Goal: Task Accomplishment & Management: Manage account settings

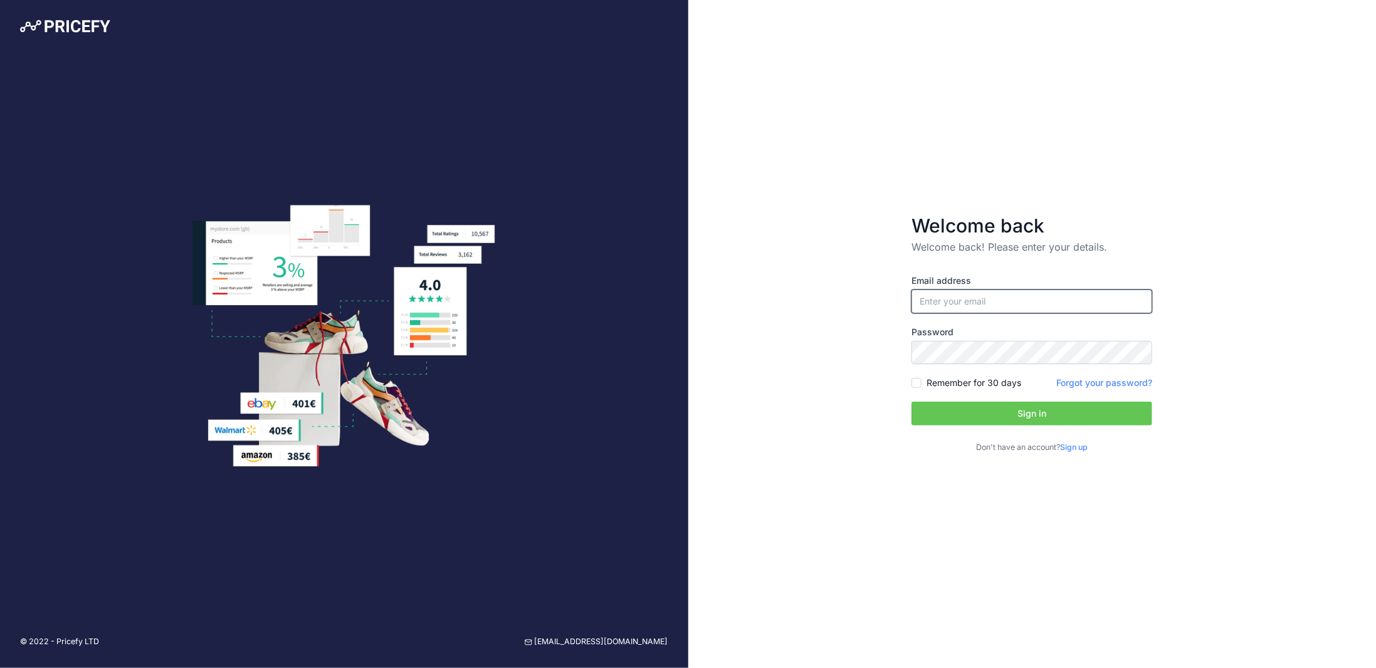
type input "[PERSON_NAME][EMAIL_ADDRESS][DOMAIN_NAME]"
click at [970, 302] on input "[PERSON_NAME][EMAIL_ADDRESS][DOMAIN_NAME]" at bounding box center [1031, 302] width 241 height 24
click at [999, 415] on button "Sign in" at bounding box center [1031, 414] width 241 height 24
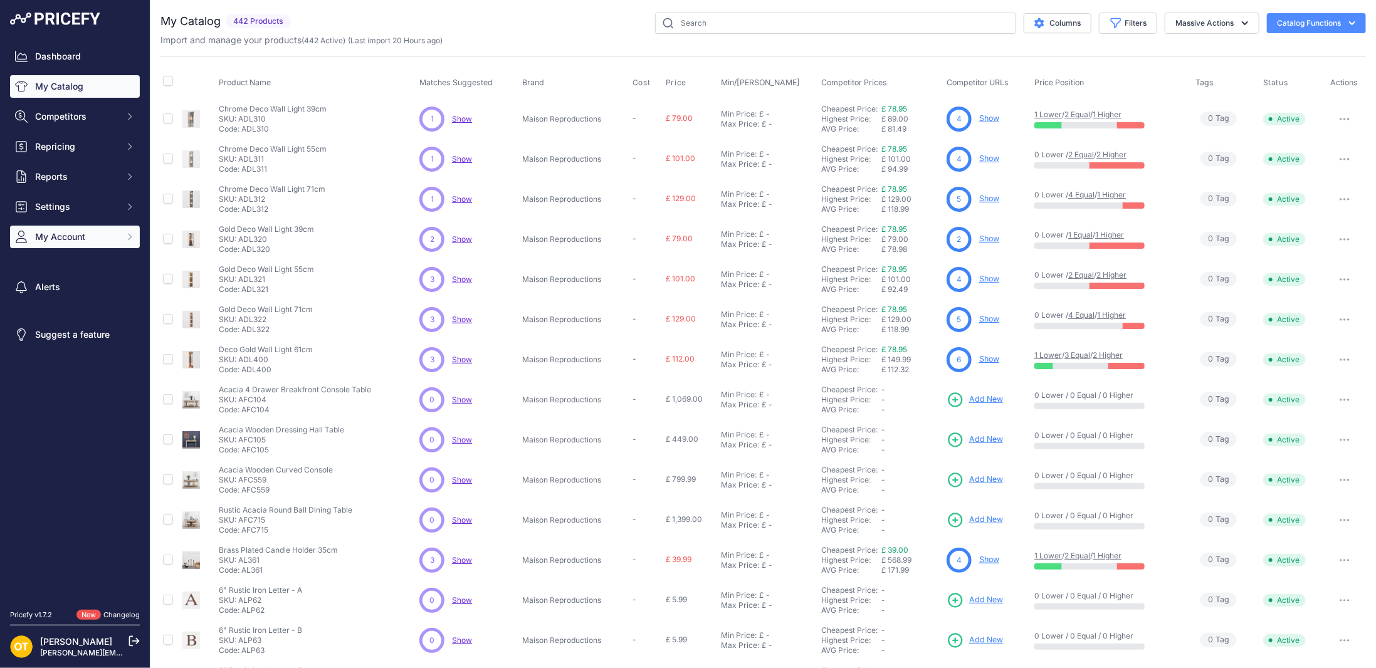
click at [66, 230] on button "My Account" at bounding box center [75, 237] width 130 height 23
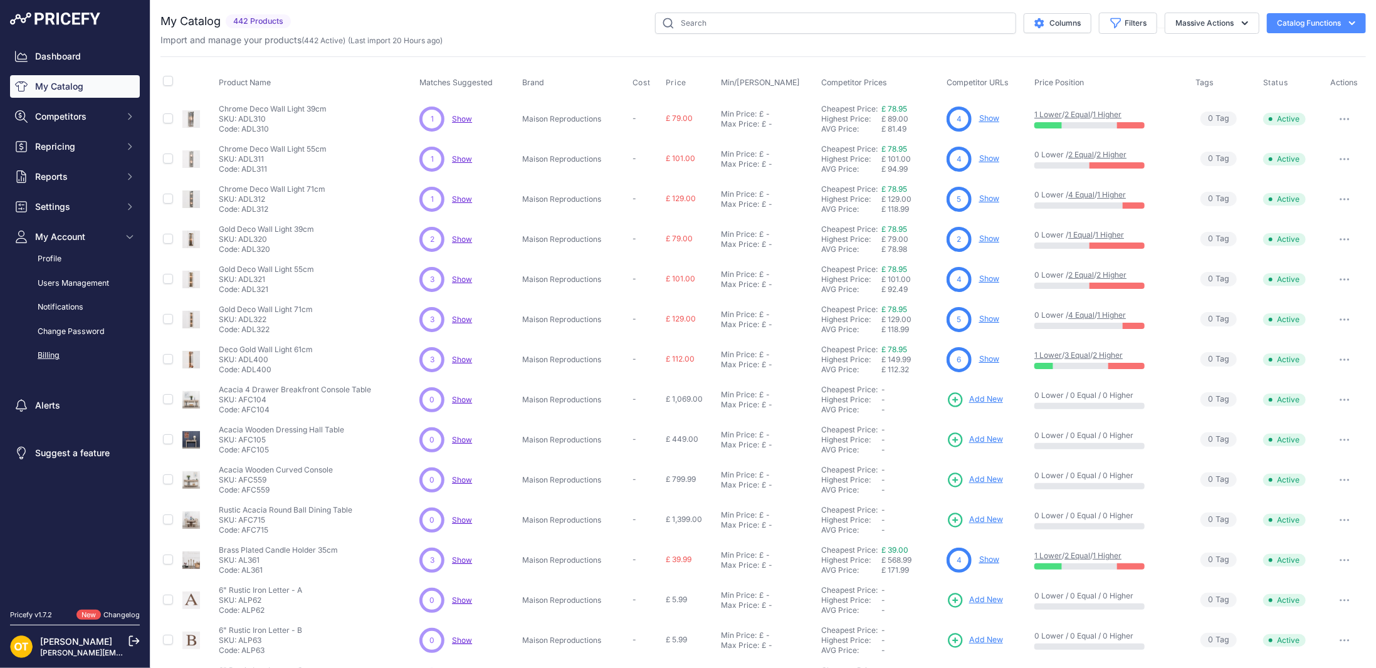
click at [46, 358] on link "Billing" at bounding box center [75, 356] width 130 height 22
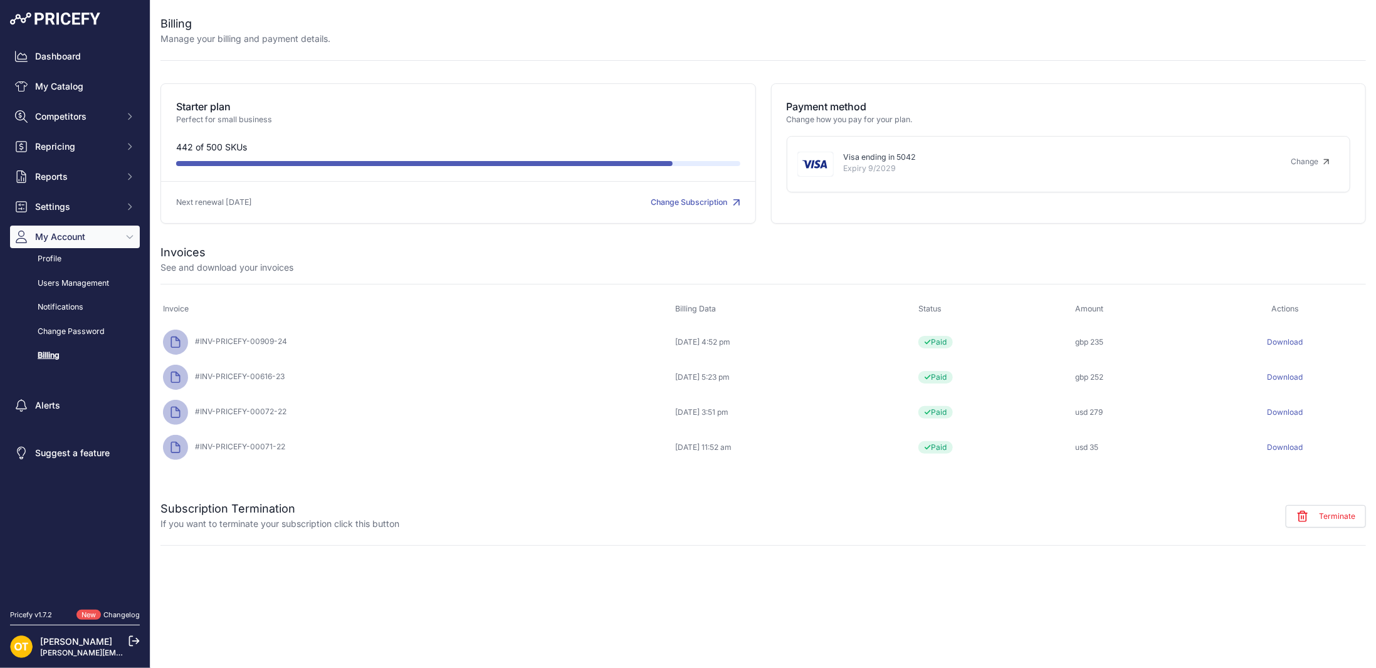
click at [1295, 161] on link "Change" at bounding box center [1310, 162] width 59 height 20
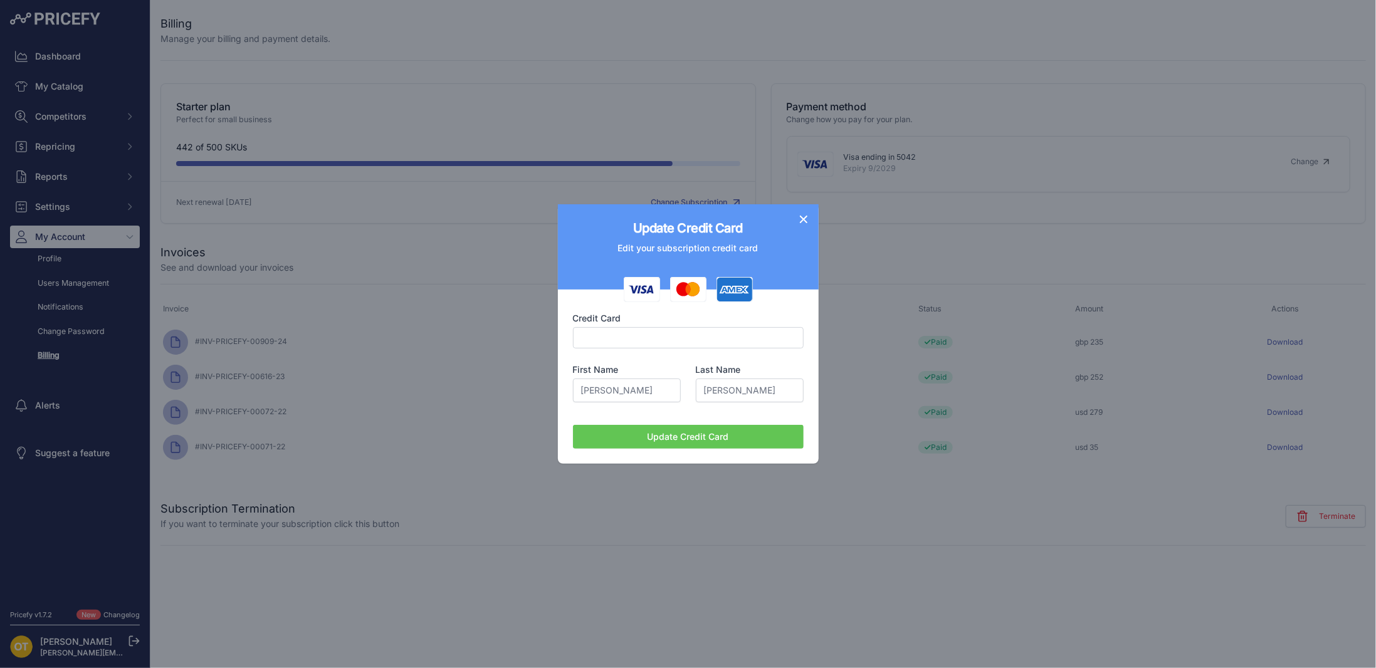
click at [800, 215] on icon "button" at bounding box center [803, 219] width 13 height 13
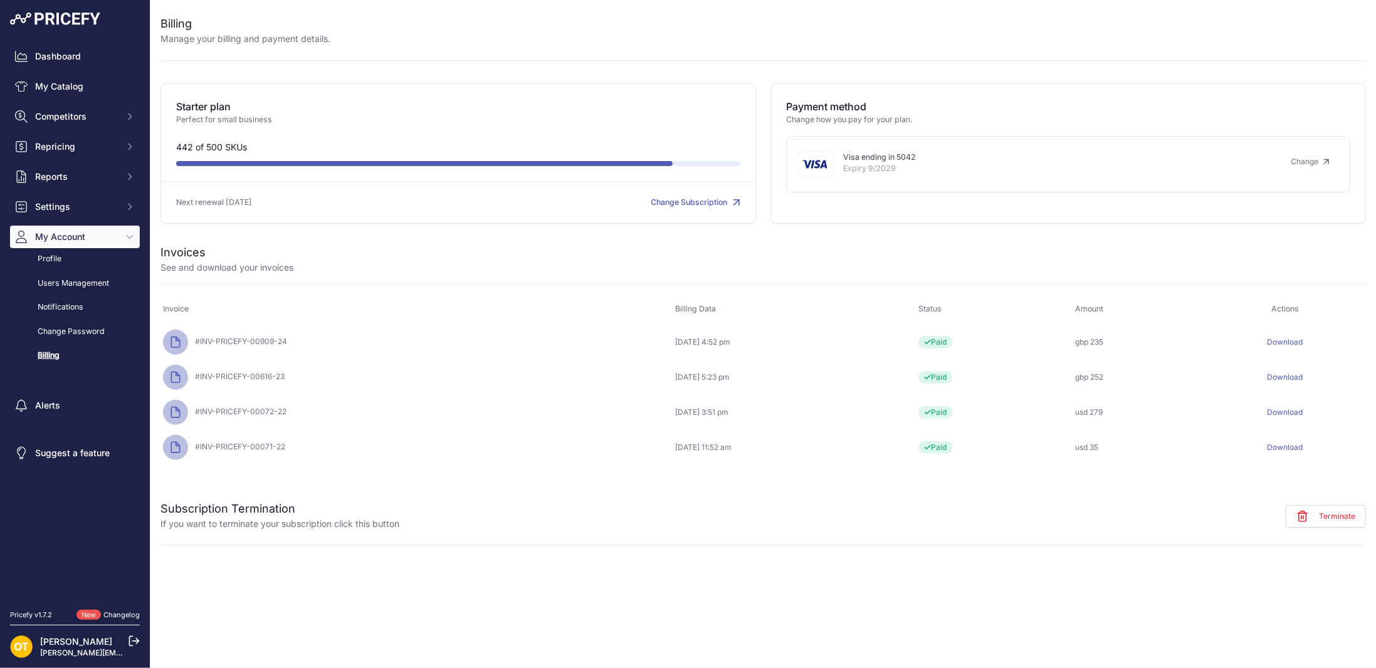
click at [919, 261] on div "See and download your invoices" at bounding box center [762, 267] width 1205 height 13
click at [696, 203] on link "Change Subscription" at bounding box center [695, 201] width 89 height 9
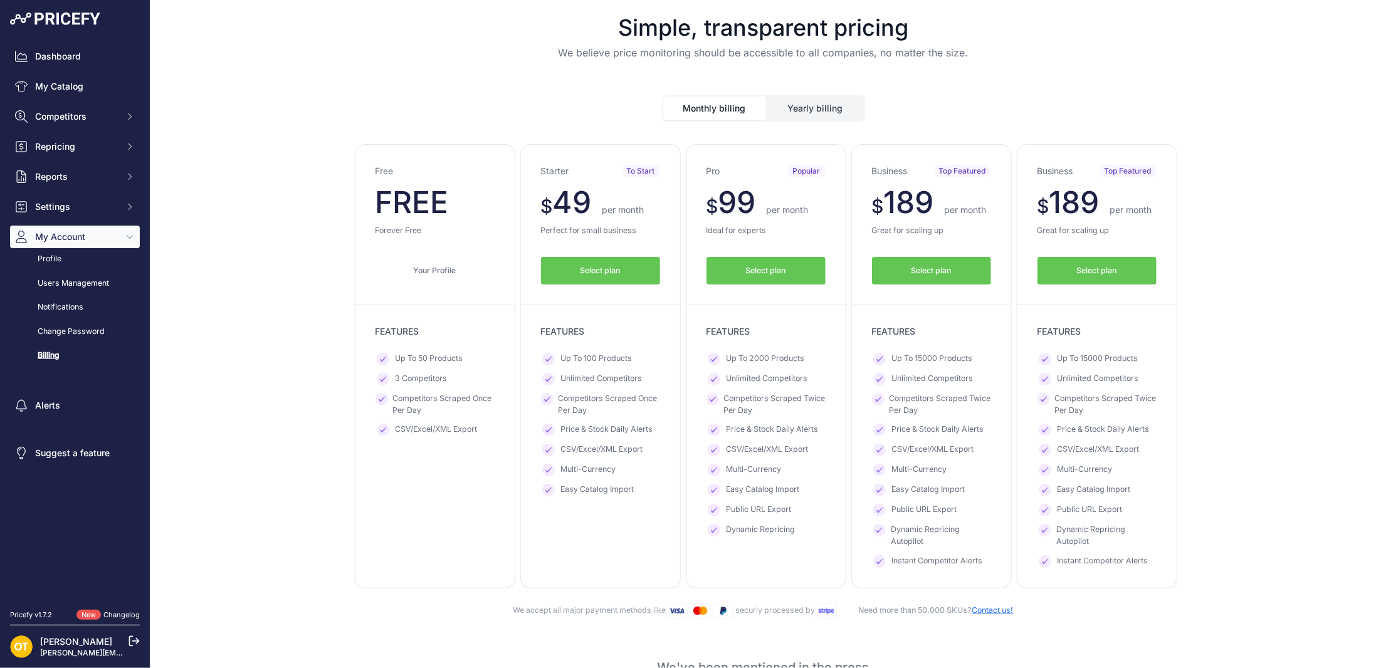
click at [809, 108] on button "Yearly billing" at bounding box center [815, 109] width 97 height 24
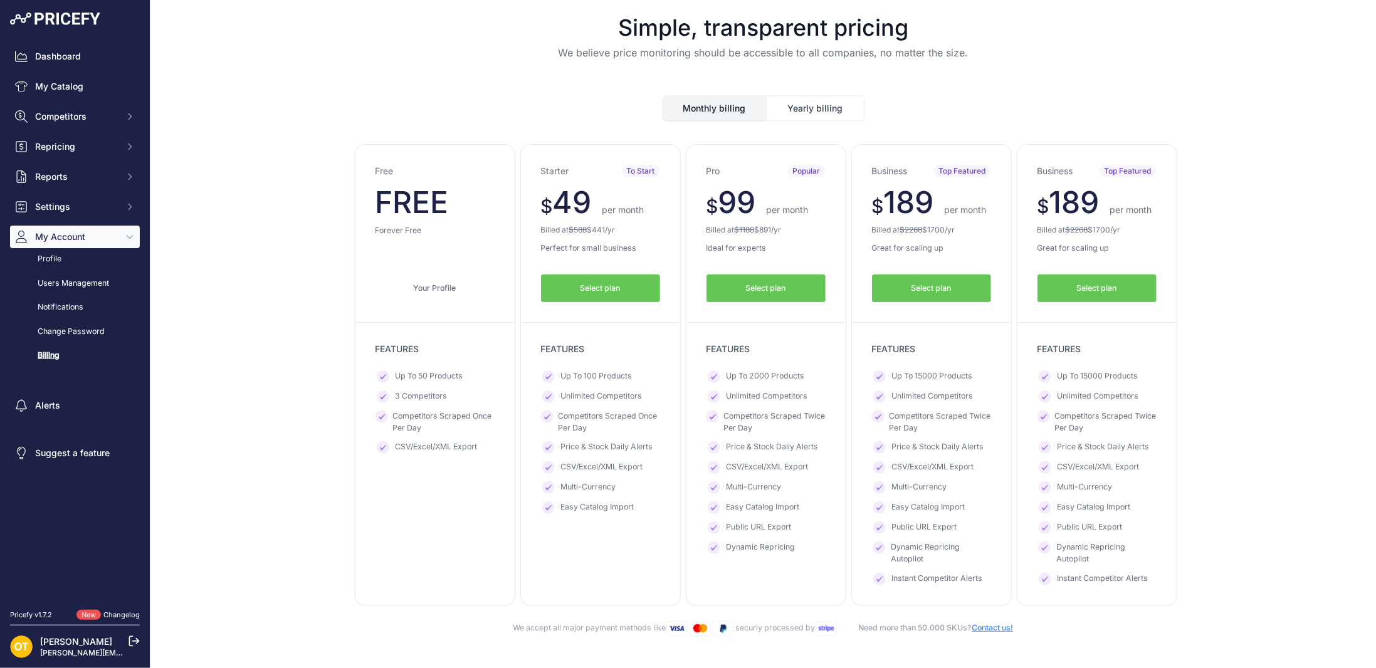
click at [792, 110] on button "Yearly billing" at bounding box center [815, 109] width 97 height 24
